Goal: Navigation & Orientation: Go to known website

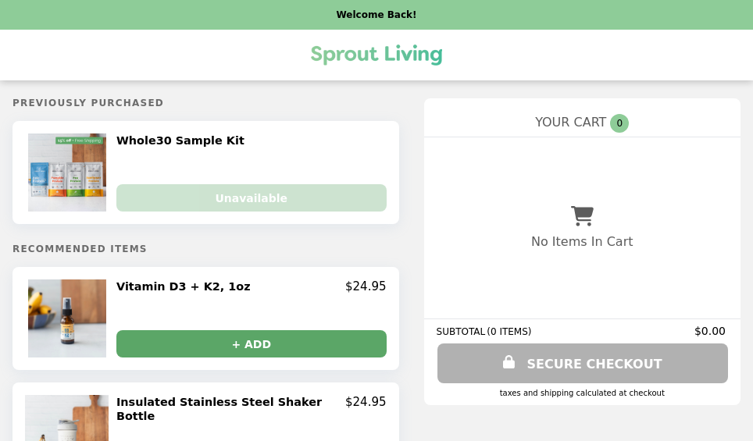
click at [404, 59] on img "Main" at bounding box center [376, 55] width 131 height 32
